Goal: Transaction & Acquisition: Book appointment/travel/reservation

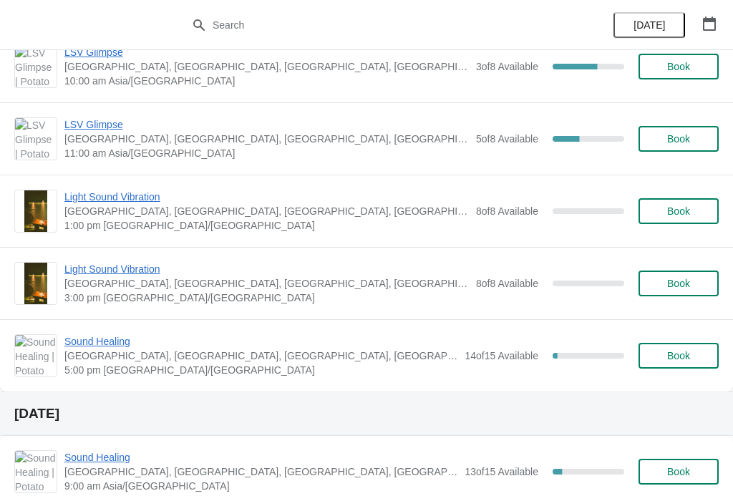
scroll to position [584, 0]
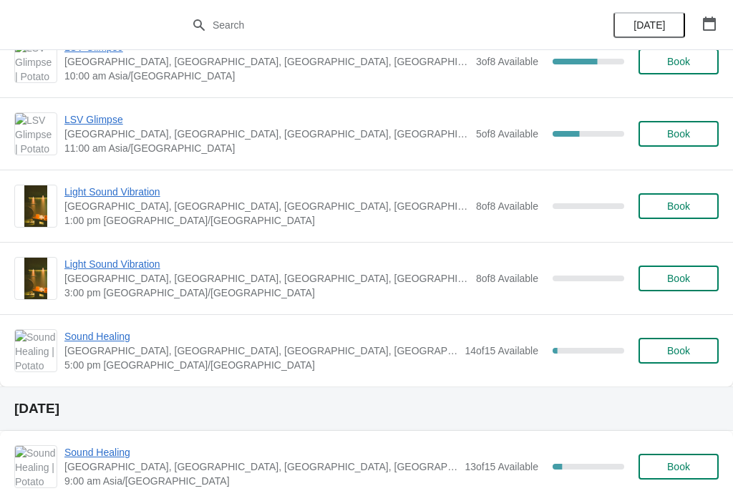
click at [120, 326] on div "Sound Healing [GEOGRAPHIC_DATA], [GEOGRAPHIC_DATA], [GEOGRAPHIC_DATA], [GEOGRAP…" at bounding box center [366, 350] width 733 height 72
click at [112, 333] on span "Sound Healing" at bounding box center [260, 336] width 393 height 14
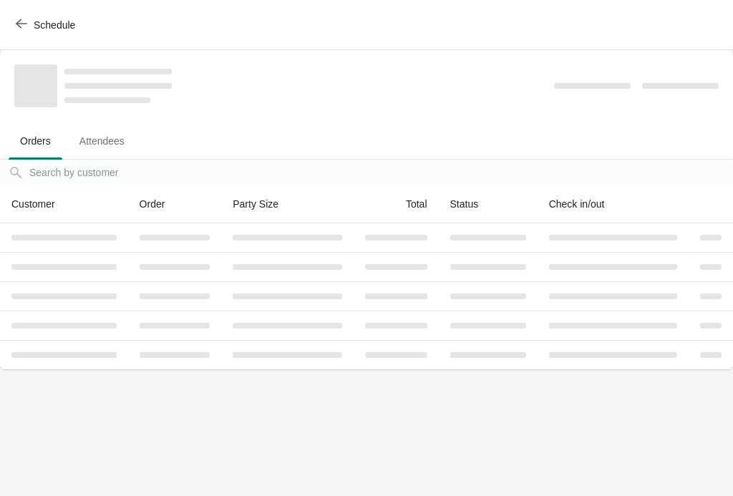
scroll to position [0, 0]
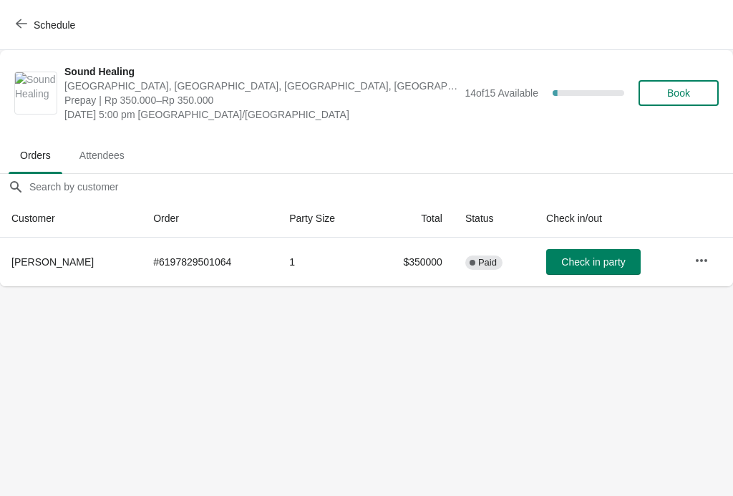
click at [687, 90] on span "Book" at bounding box center [678, 92] width 23 height 11
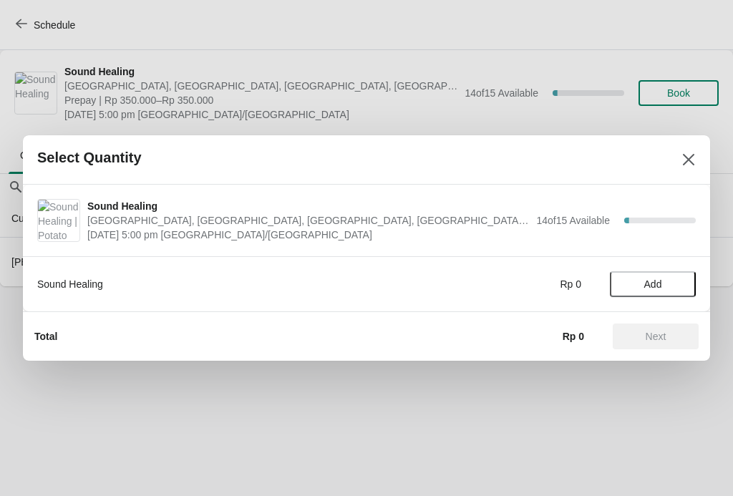
click at [654, 274] on button "Add" at bounding box center [653, 284] width 86 height 26
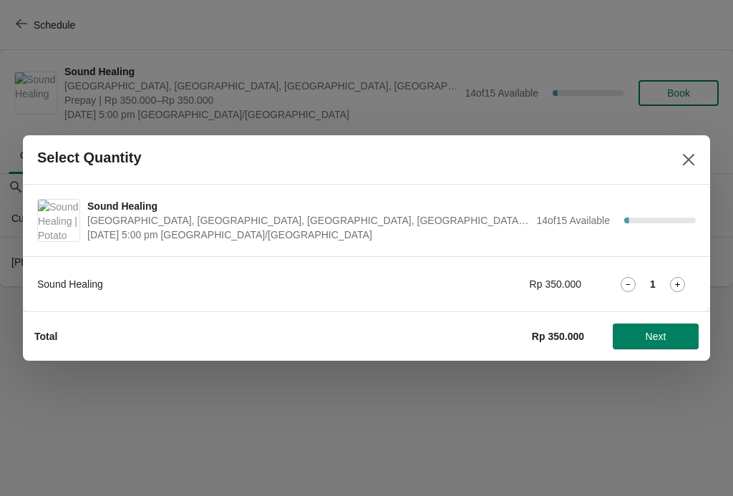
click at [684, 275] on div "Sound Healing Rp 350.000 1" at bounding box center [366, 284] width 659 height 26
click at [682, 283] on icon at bounding box center [677, 284] width 15 height 15
click at [661, 331] on span "Next" at bounding box center [656, 336] width 21 height 11
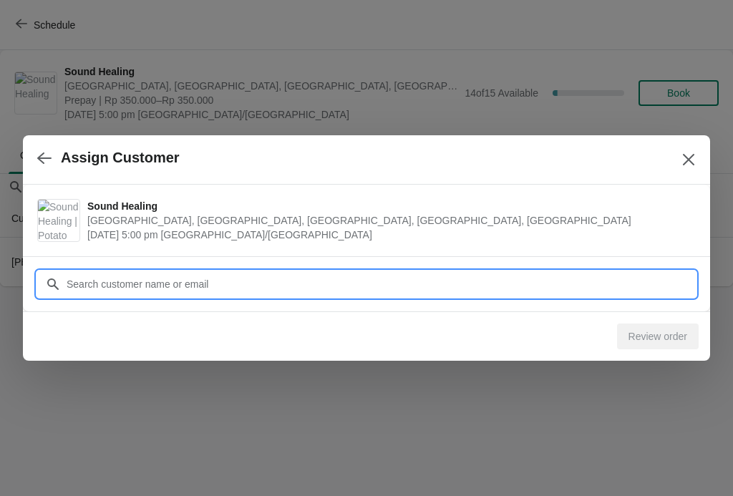
click at [586, 278] on input "Customer" at bounding box center [381, 284] width 630 height 26
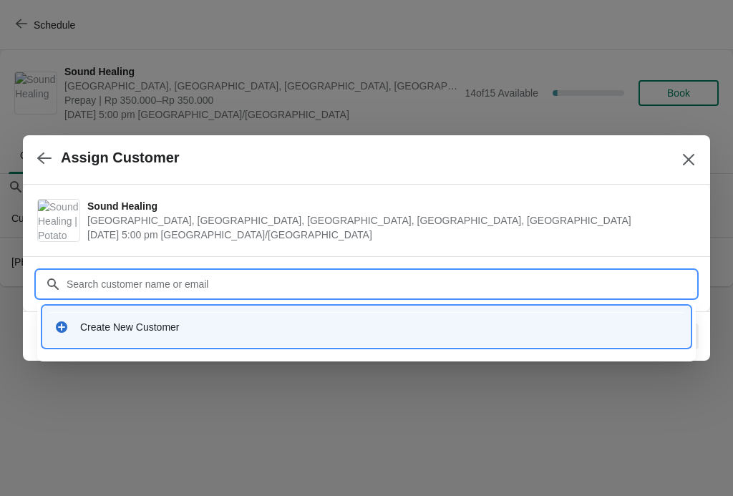
click at [117, 329] on div "Create New Customer" at bounding box center [379, 327] width 598 height 14
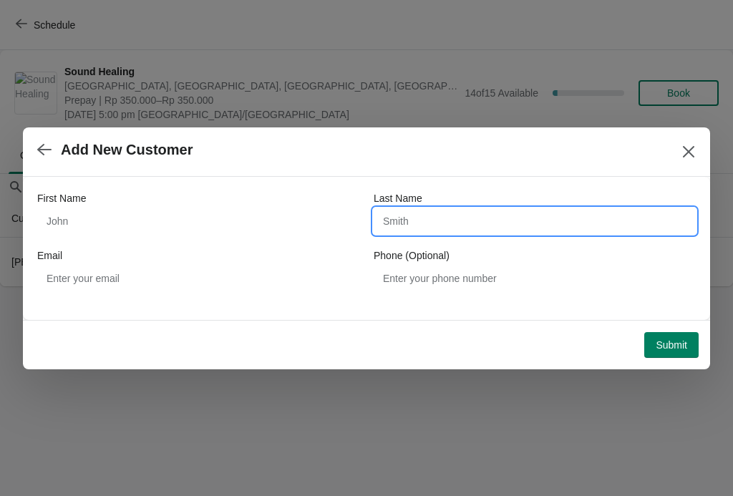
click at [428, 224] on input "Last Name" at bounding box center [535, 221] width 322 height 26
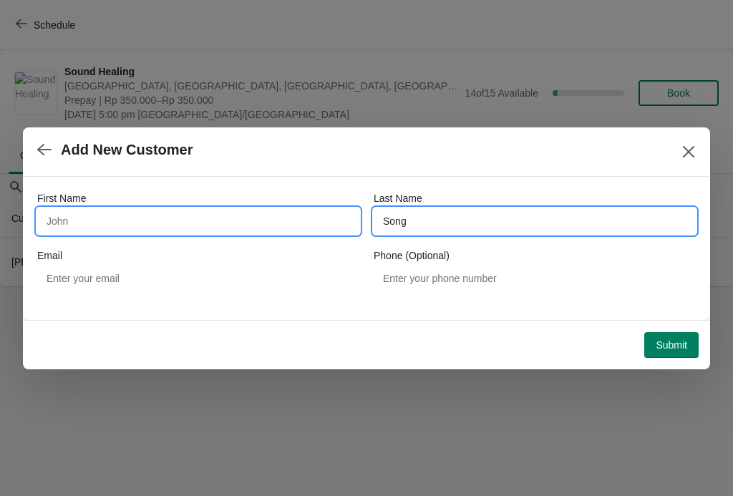
click at [65, 220] on input "First Name" at bounding box center [198, 221] width 322 height 26
click at [541, 227] on input "Song" at bounding box center [535, 221] width 322 height 26
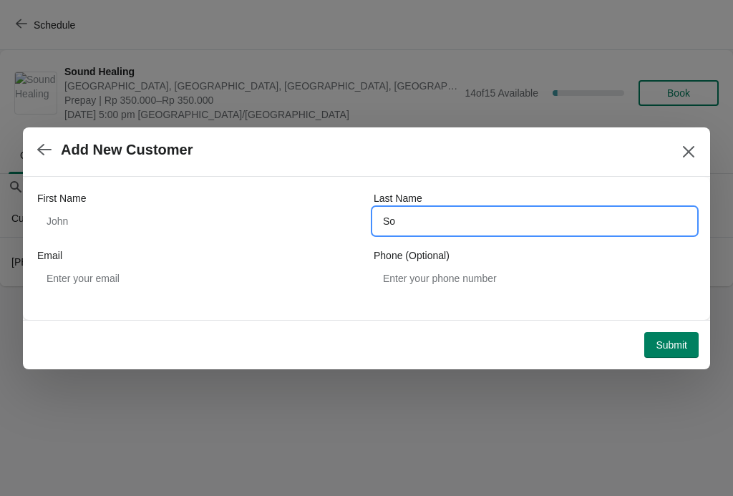
type input "S"
type input "[PERSON_NAME]"
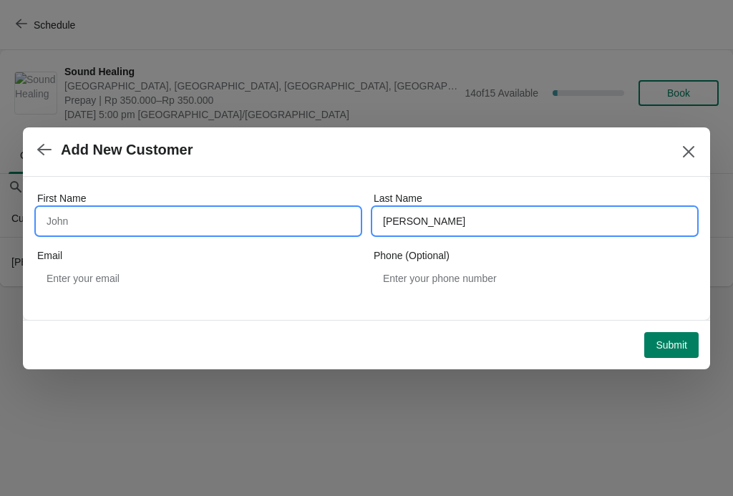
click at [80, 215] on input "First Name" at bounding box center [198, 221] width 322 height 26
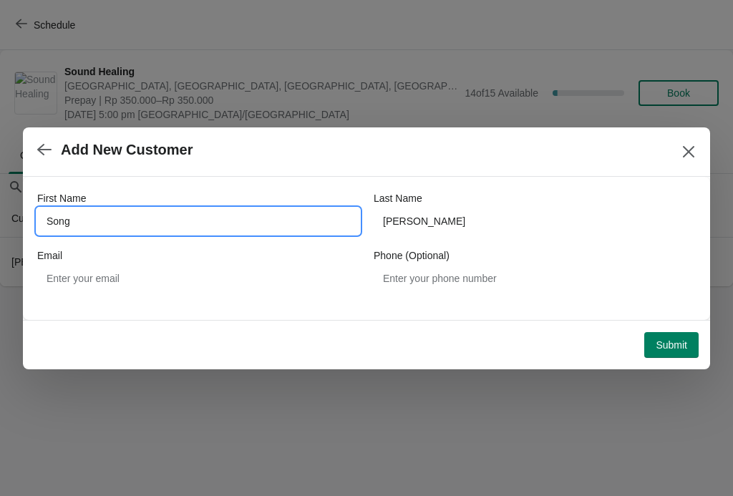
type input "Song"
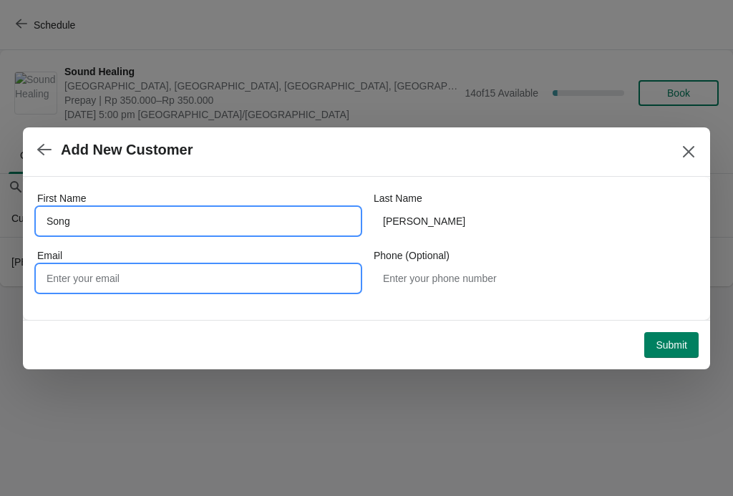
click at [115, 268] on input "Email" at bounding box center [198, 279] width 322 height 26
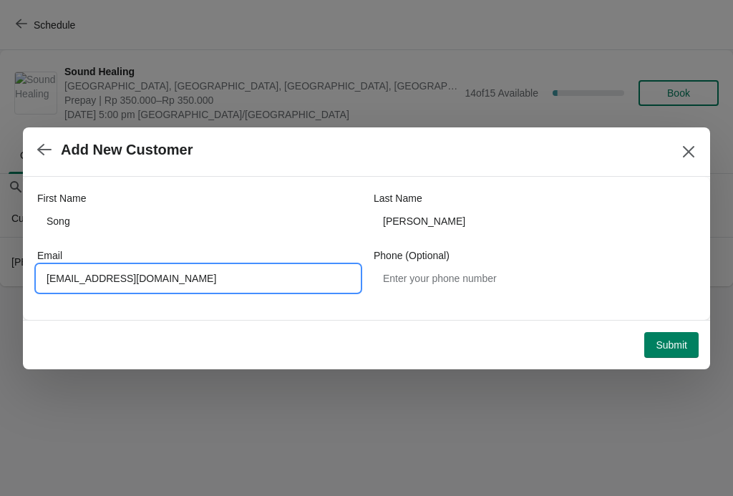
type input "[EMAIL_ADDRESS][DOMAIN_NAME]"
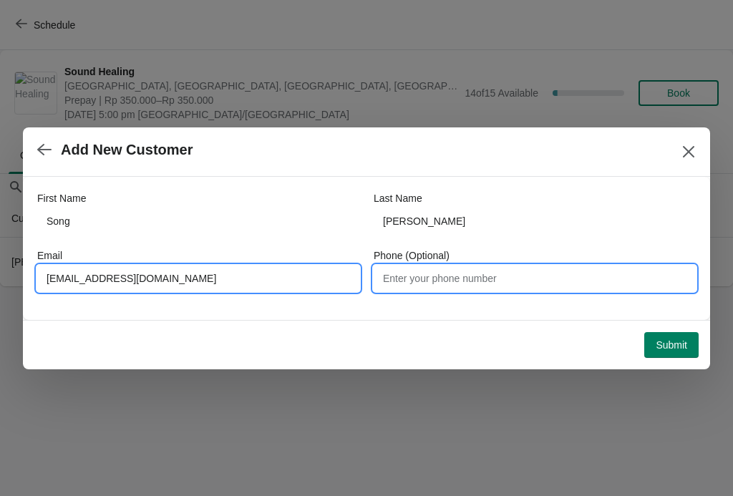
click at [538, 282] on input "Phone (Optional)" at bounding box center [535, 279] width 322 height 26
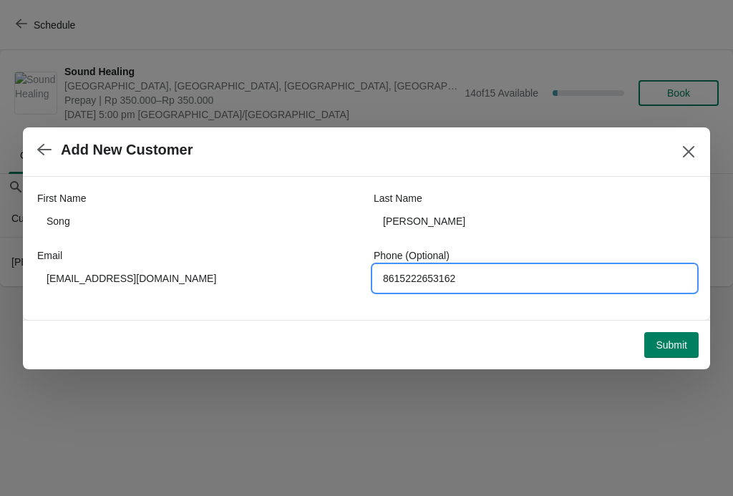
click at [674, 349] on span "Submit" at bounding box center [671, 344] width 31 height 11
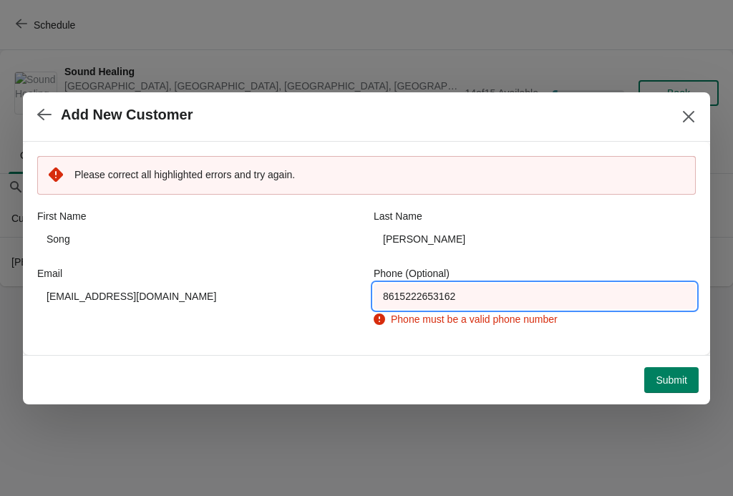
click at [575, 289] on input "8615222653162" at bounding box center [535, 296] width 322 height 26
click at [392, 292] on input "8615222653162" at bounding box center [535, 296] width 322 height 26
click at [395, 283] on input "8615222653162" at bounding box center [535, 296] width 322 height 26
click at [561, 297] on input "8615222653162" at bounding box center [535, 296] width 322 height 26
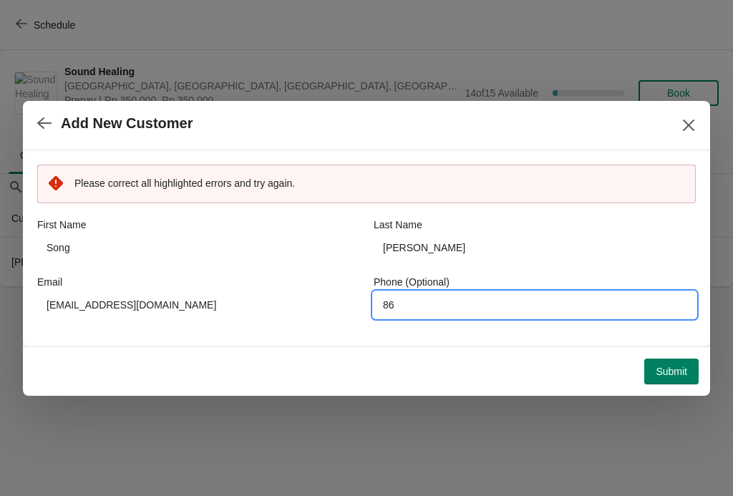
type input "8"
click at [682, 373] on span "Submit" at bounding box center [671, 371] width 31 height 11
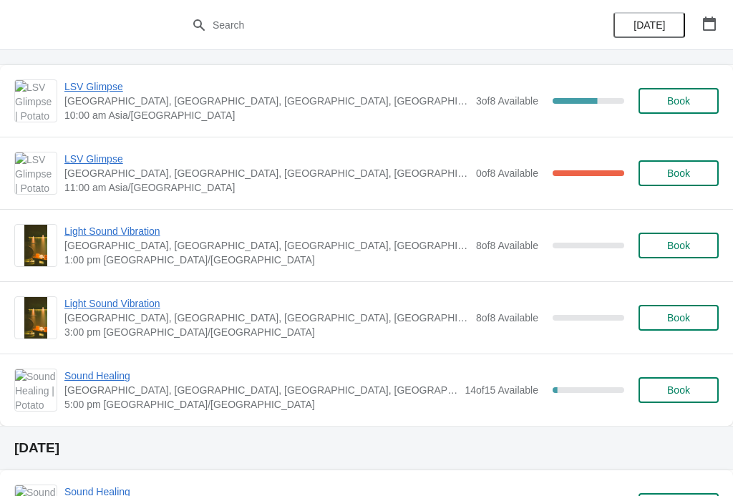
scroll to position [545, 0]
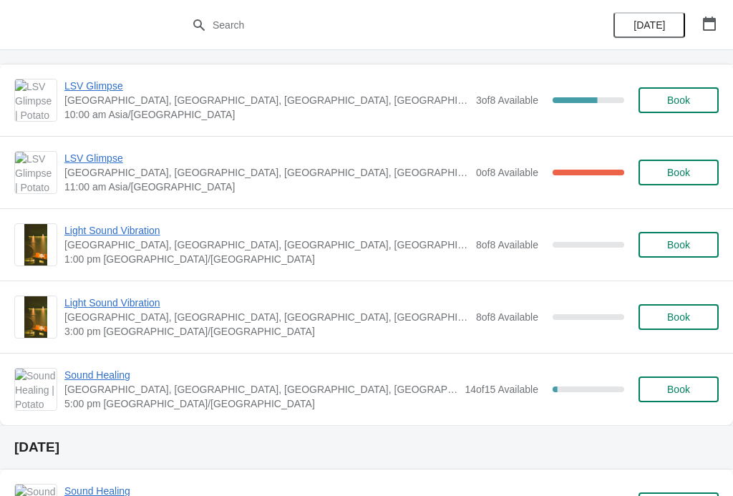
click at [100, 373] on span "Sound Healing" at bounding box center [260, 375] width 393 height 14
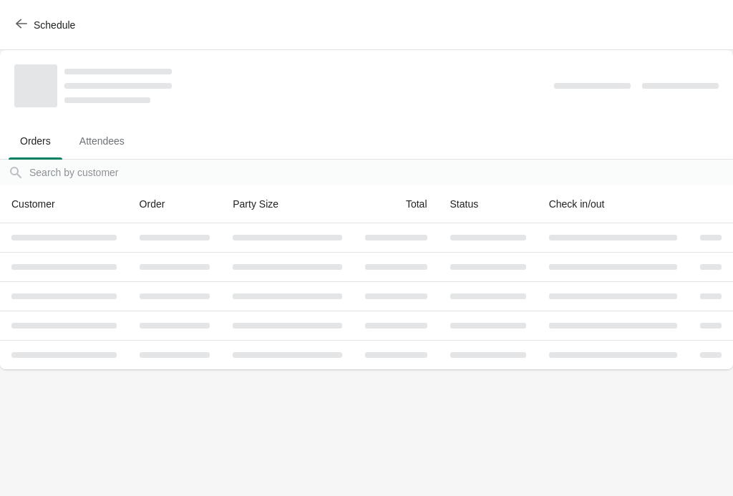
scroll to position [0, 0]
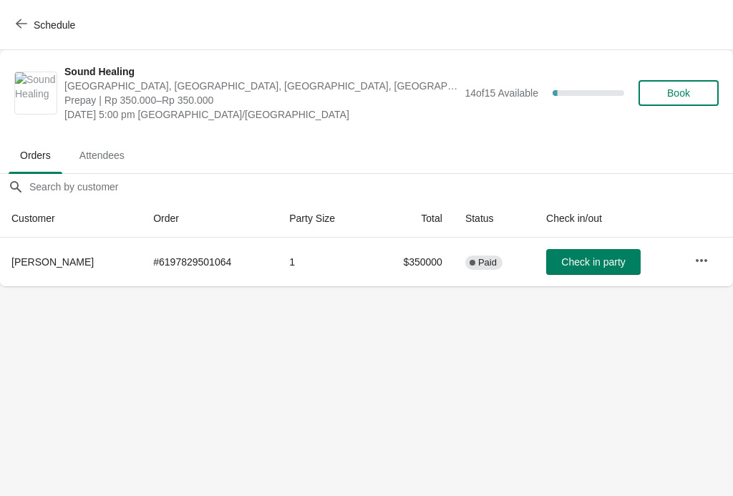
click at [24, 16] on button "Schedule" at bounding box center [46, 25] width 79 height 26
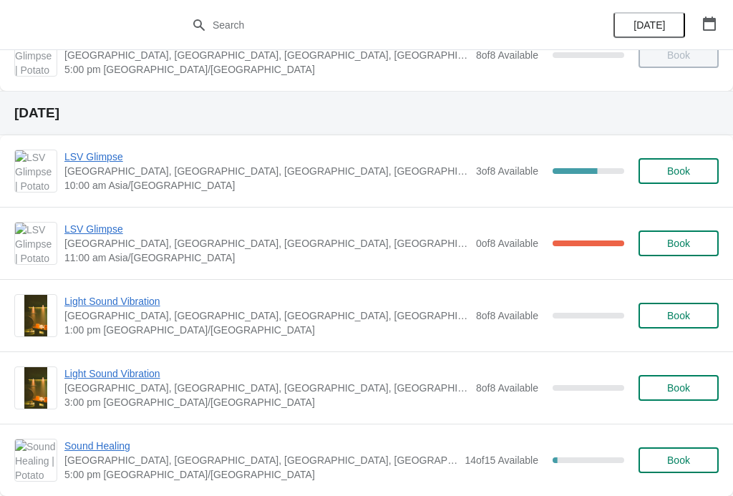
scroll to position [498, 0]
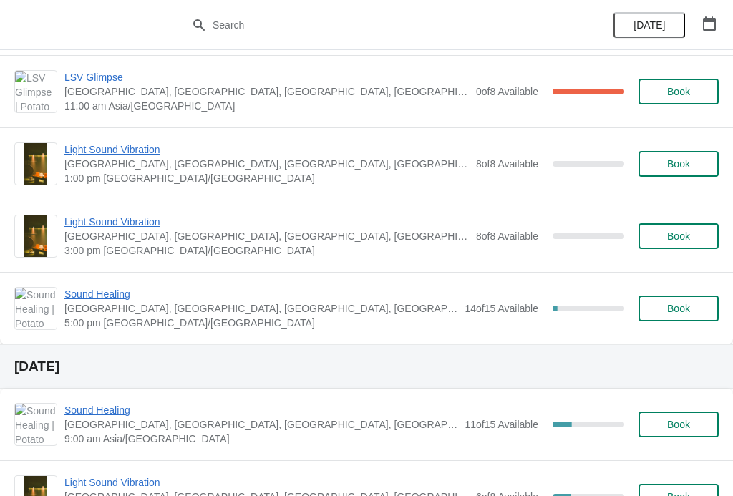
scroll to position [628, 0]
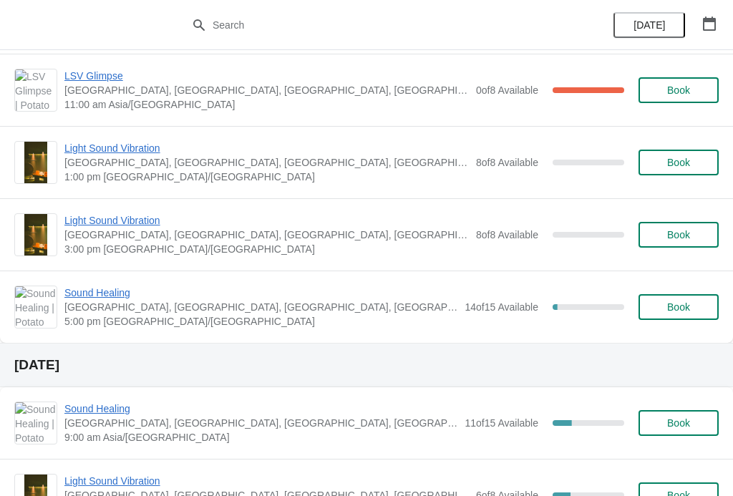
click at [93, 289] on span "Sound Healing" at bounding box center [260, 293] width 393 height 14
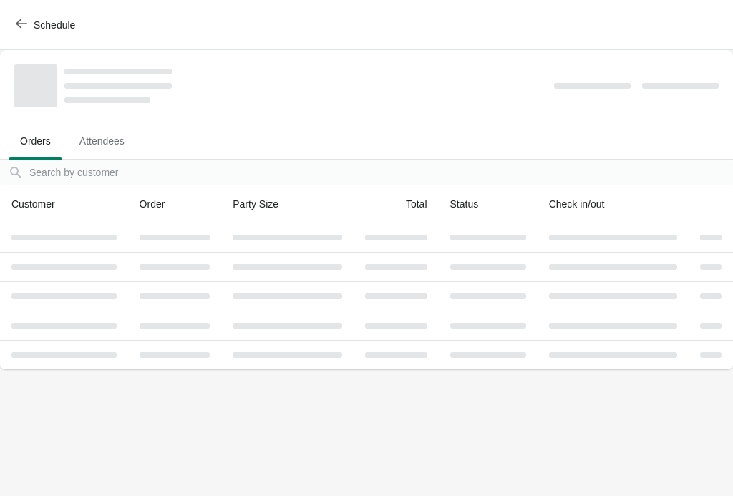
scroll to position [0, 0]
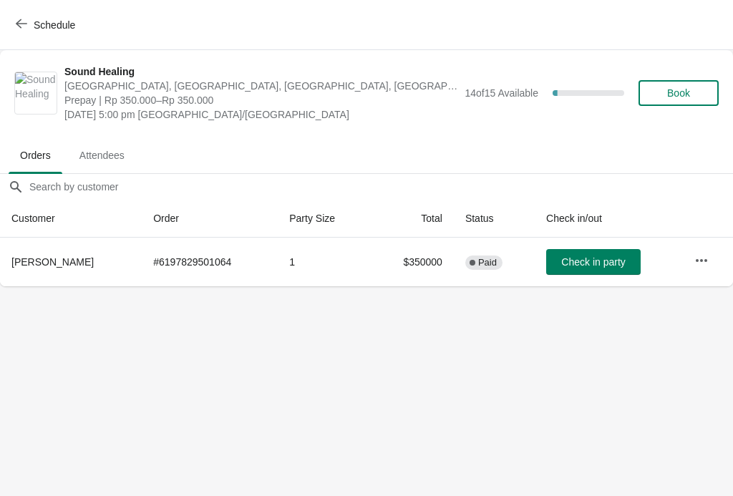
click at [685, 94] on span "Book" at bounding box center [678, 92] width 23 height 11
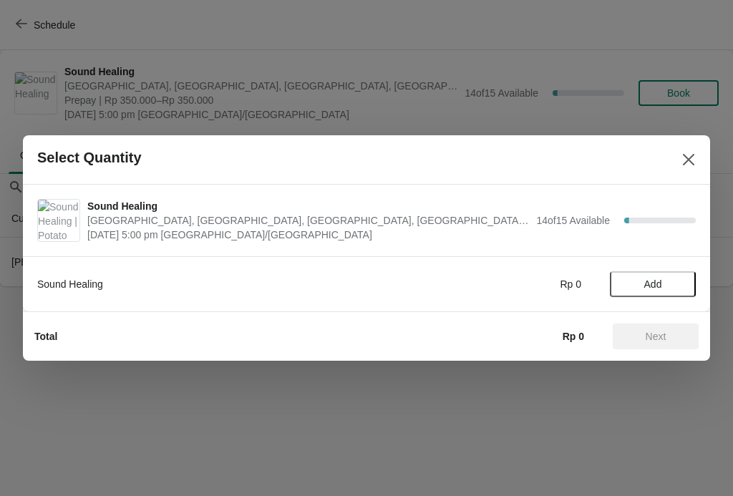
click at [654, 293] on button "Add" at bounding box center [653, 284] width 86 height 26
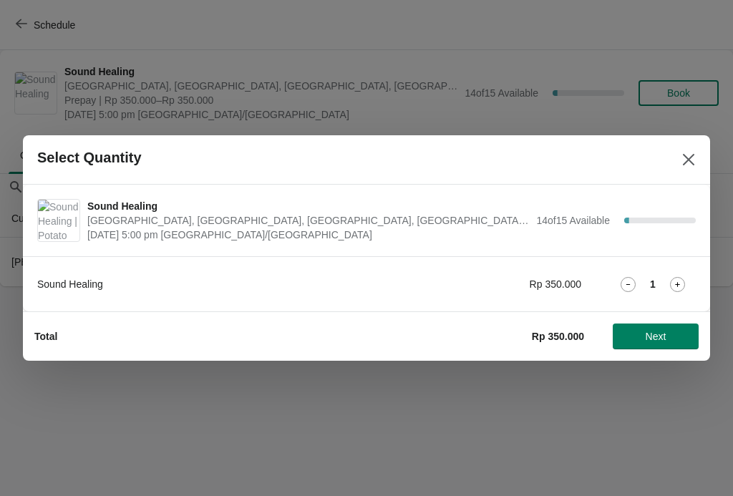
click at [677, 278] on icon at bounding box center [677, 284] width 15 height 15
click at [666, 327] on button "Next" at bounding box center [656, 337] width 86 height 26
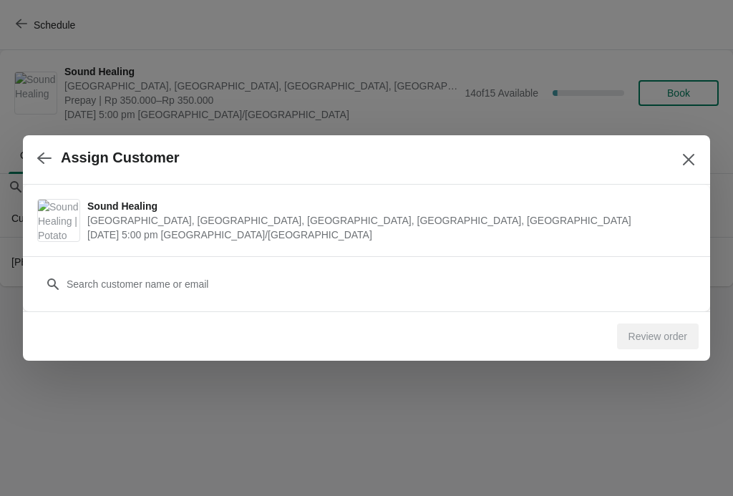
click at [543, 260] on div "Customer" at bounding box center [366, 277] width 659 height 40
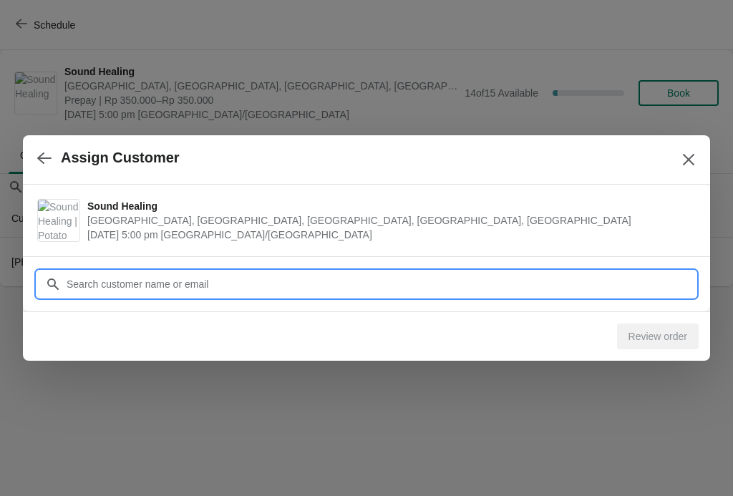
click at [200, 275] on input "Customer" at bounding box center [381, 284] width 630 height 26
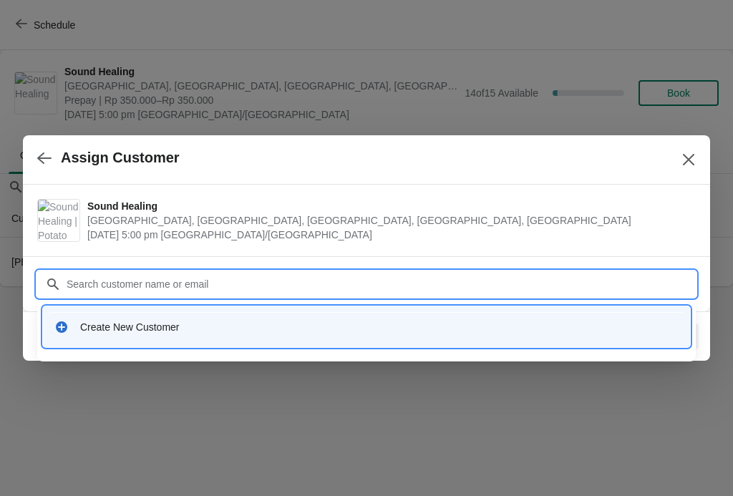
click at [59, 322] on icon at bounding box center [61, 326] width 11 height 11
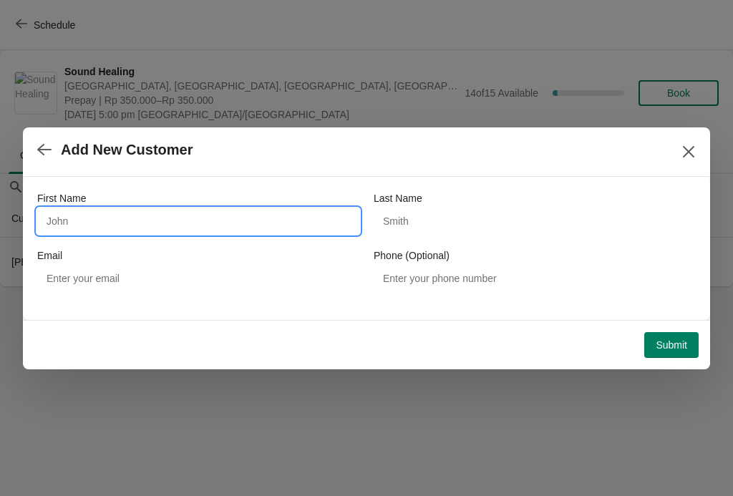
click at [76, 213] on input "First Name" at bounding box center [198, 221] width 322 height 26
type input "W"
click at [688, 155] on icon "Close" at bounding box center [689, 152] width 14 height 14
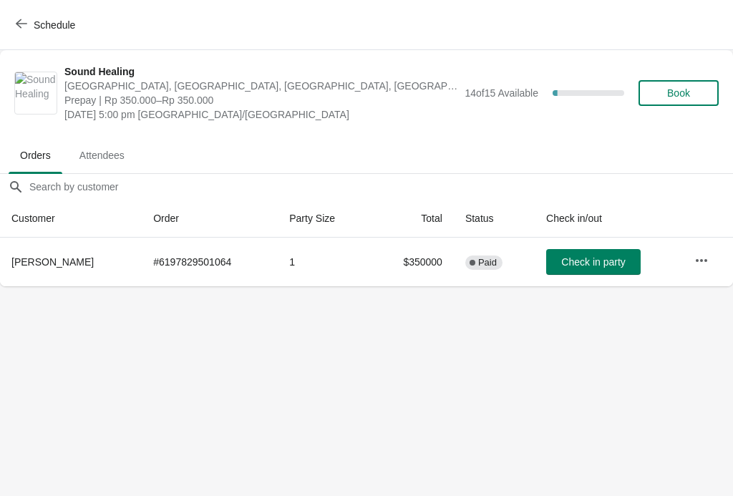
click at [694, 102] on button "Book" at bounding box center [679, 93] width 80 height 26
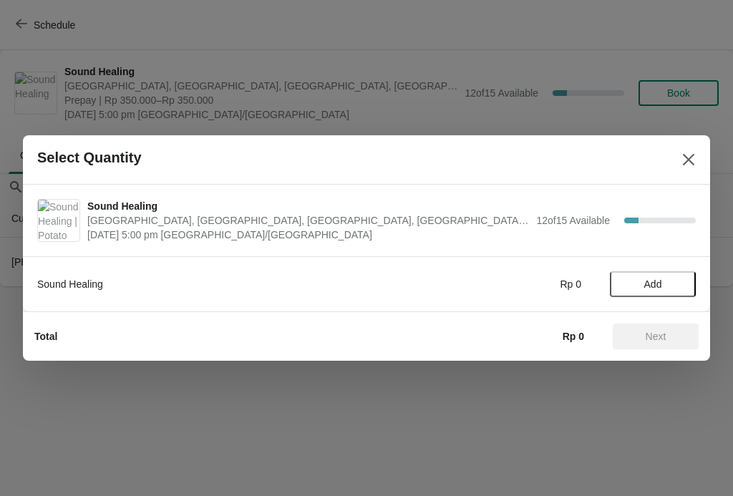
click at [666, 283] on span "Add" at bounding box center [653, 283] width 60 height 11
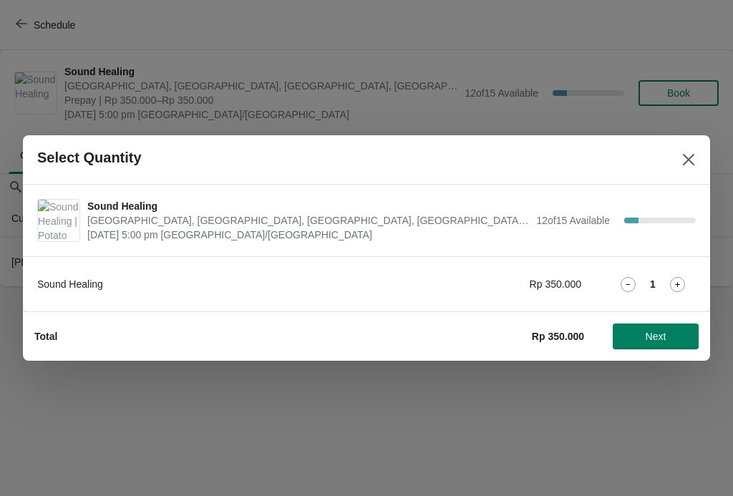
click at [670, 279] on icon at bounding box center [677, 284] width 15 height 15
click at [667, 333] on span "Next" at bounding box center [655, 336] width 63 height 11
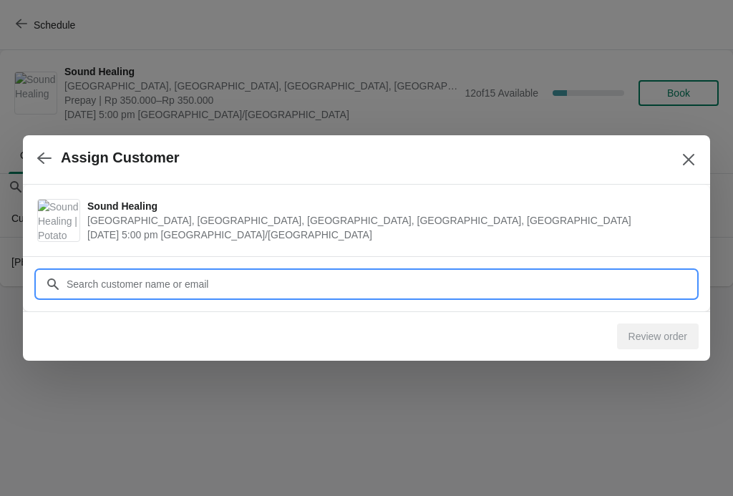
click at [101, 277] on input "Customer" at bounding box center [381, 284] width 630 height 26
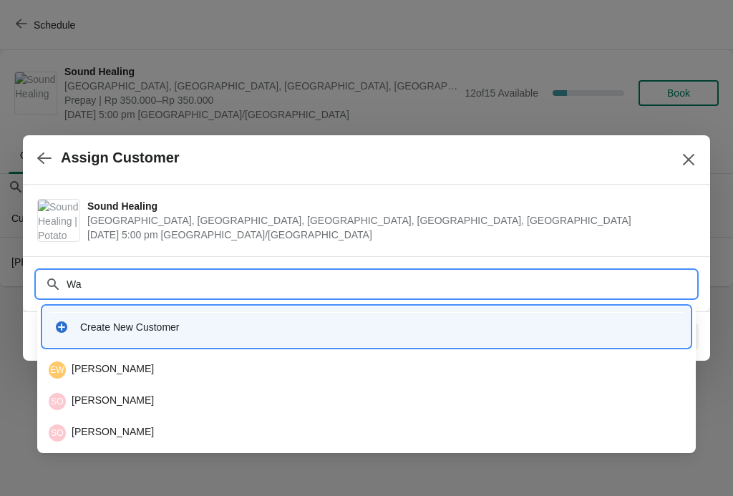
type input "W"
type input "S"
type input "15222"
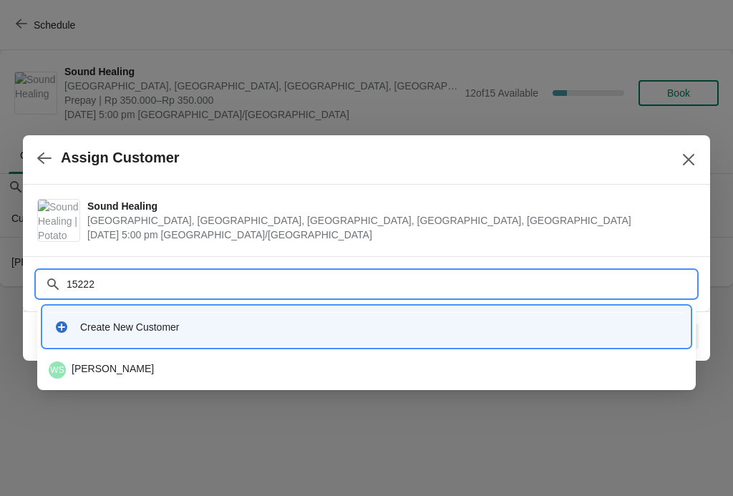
click at [90, 367] on div "WS Wang Song" at bounding box center [367, 370] width 636 height 17
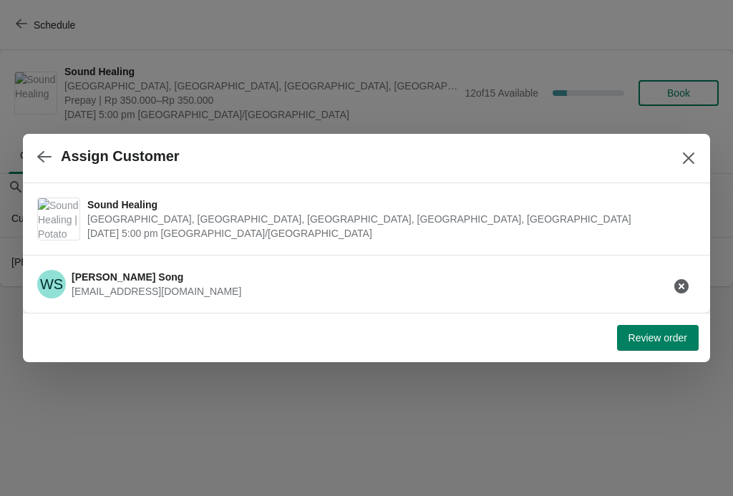
click at [645, 326] on button "Review order" at bounding box center [658, 338] width 82 height 26
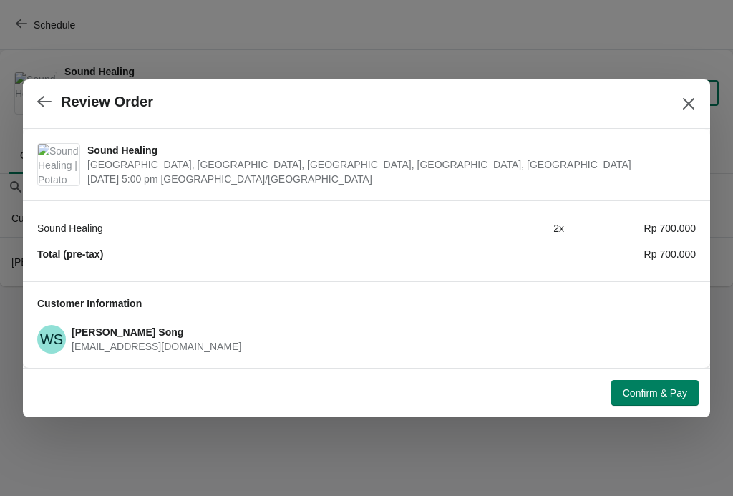
click at [658, 375] on div "Confirm & Pay" at bounding box center [364, 389] width 670 height 31
click at [656, 388] on span "Confirm & Pay" at bounding box center [655, 392] width 64 height 11
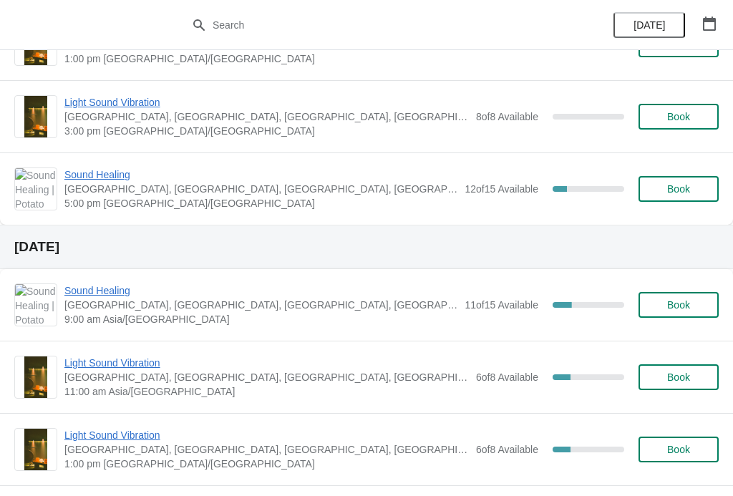
scroll to position [748, 0]
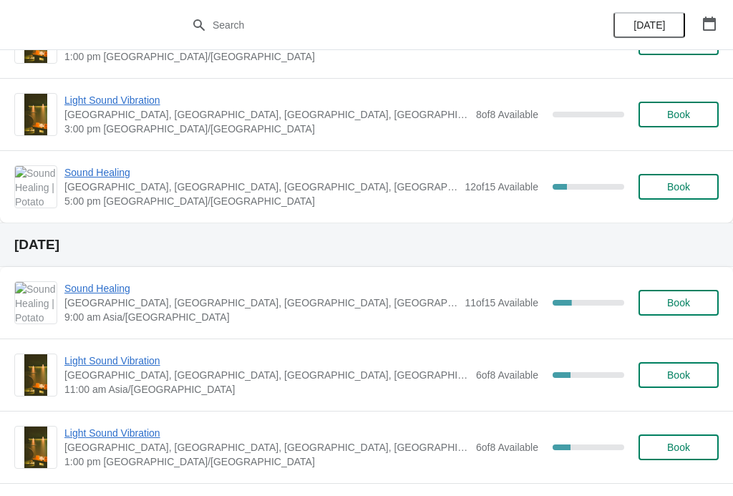
click at [671, 186] on span "Book" at bounding box center [678, 186] width 23 height 11
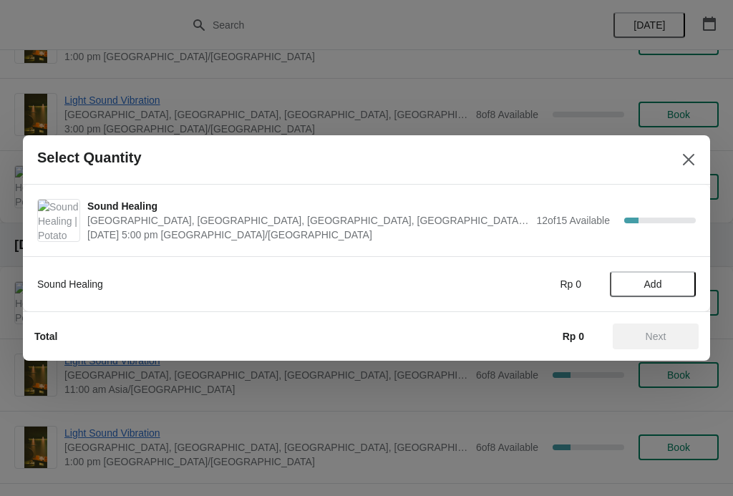
click at [694, 168] on button "Close" at bounding box center [689, 160] width 26 height 26
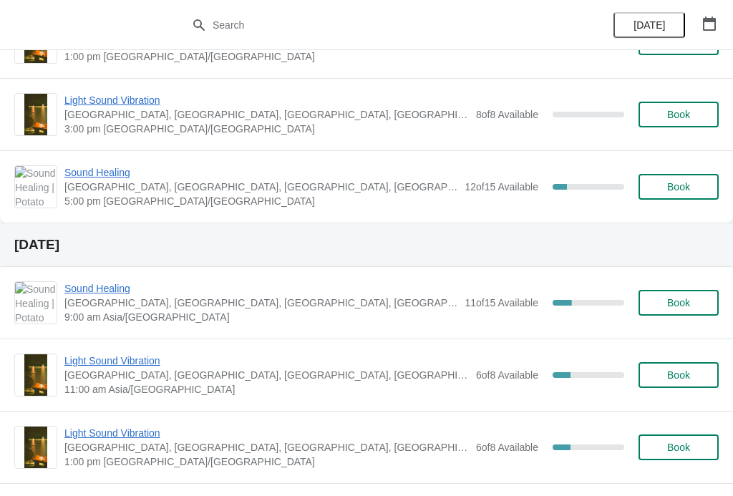
click at [107, 162] on div "Sound Healing Potato Head Suites & Studios, Jalan Petitenget, Seminyak, Badung …" at bounding box center [366, 186] width 733 height 72
click at [110, 173] on span "Sound Healing" at bounding box center [260, 172] width 393 height 14
